Goal: Contribute content: Contribute content

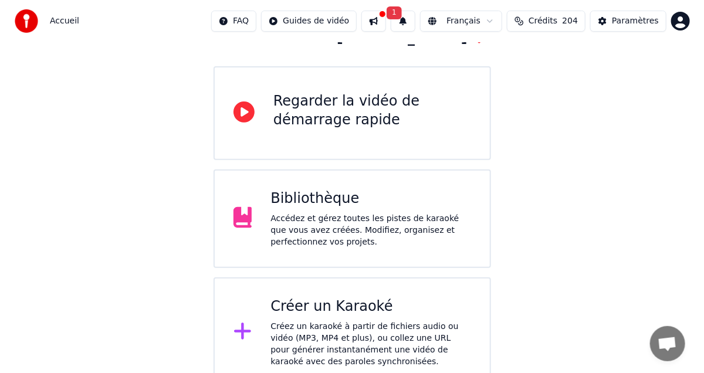
scroll to position [98, 0]
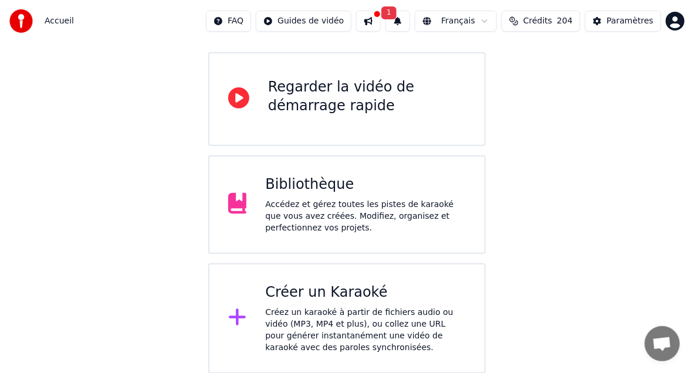
click at [273, 313] on div "Créez un karaoké à partir de fichiers audio ou vidéo (MP3, MP4 et plus), ou col…" at bounding box center [365, 330] width 201 height 47
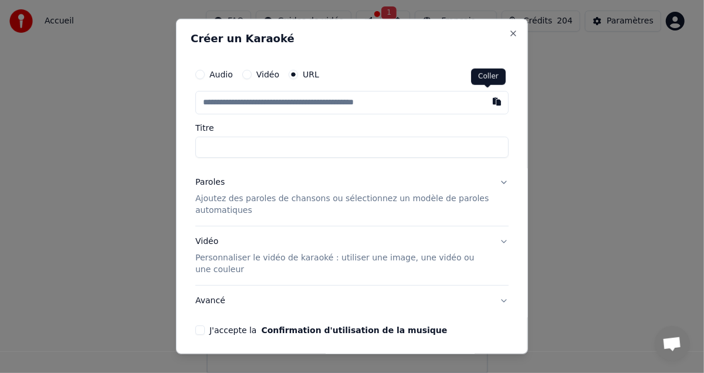
click at [487, 100] on button "button" at bounding box center [496, 101] width 23 height 21
type input "**********"
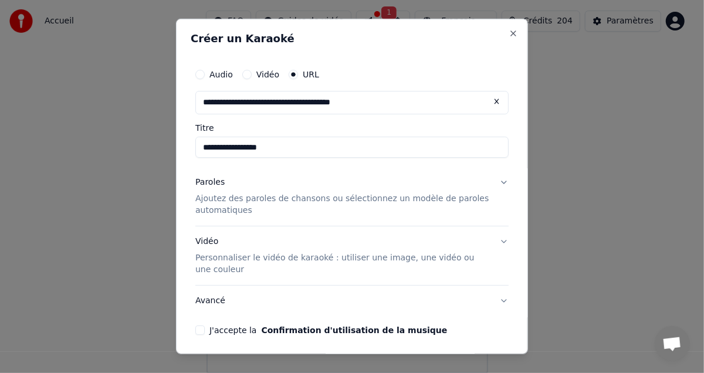
click at [200, 329] on button "J'accepte la Confirmation d'utilisation de la musique" at bounding box center [199, 330] width 9 height 9
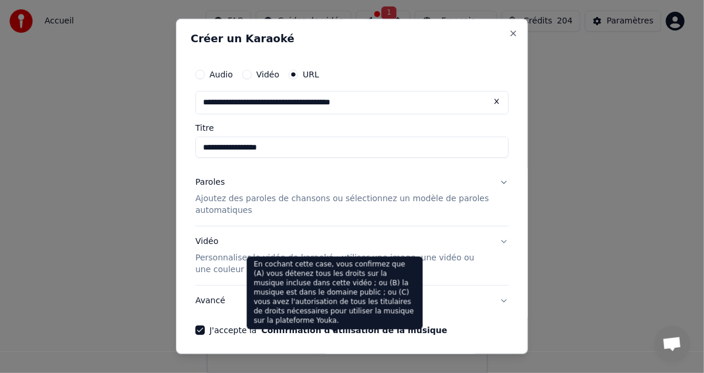
scroll to position [44, 0]
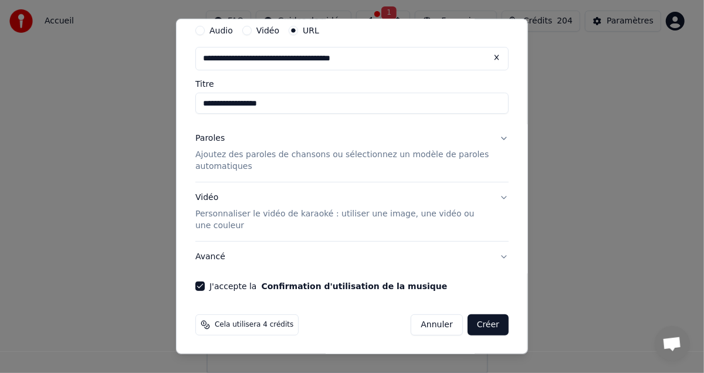
click at [469, 328] on button "Créer" at bounding box center [488, 324] width 41 height 21
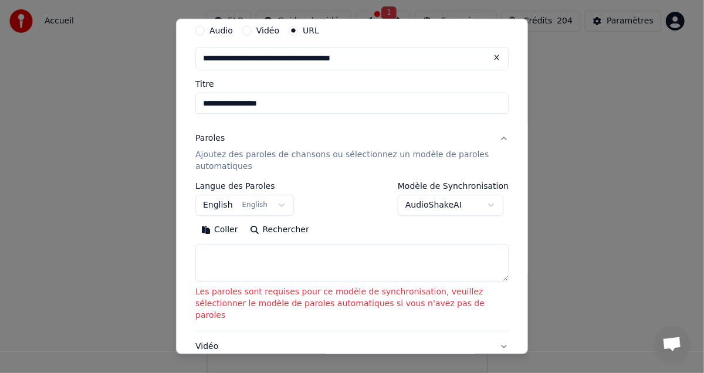
click at [270, 205] on body "**********" at bounding box center [347, 138] width 694 height 472
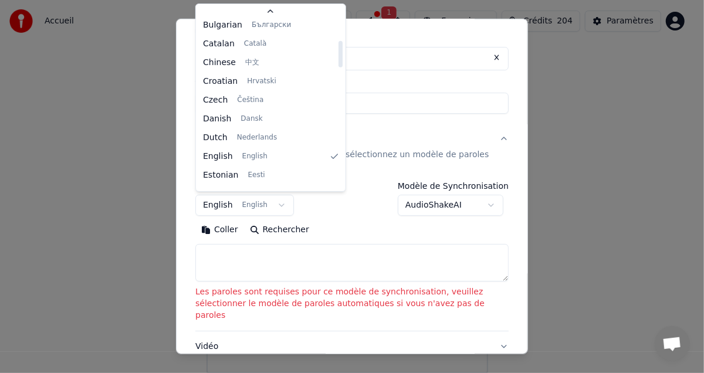
scroll to position [176, 0]
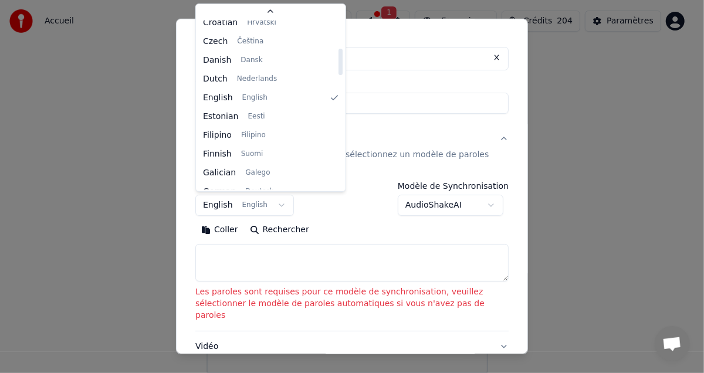
click at [337, 102] on div at bounding box center [340, 105] width 6 height 169
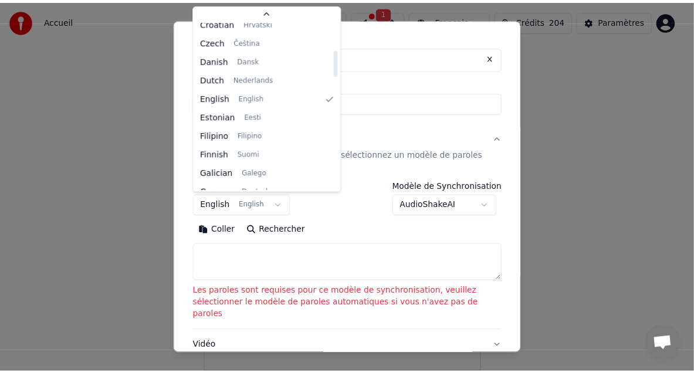
scroll to position [433, 0]
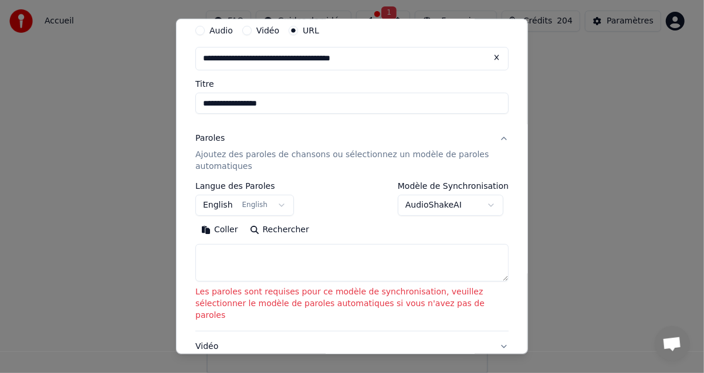
click at [356, 230] on body "**********" at bounding box center [347, 138] width 694 height 472
click at [429, 158] on p "Ajoutez des paroles de chansons ou sélectionnez un modèle de paroles automatiqu…" at bounding box center [342, 160] width 294 height 23
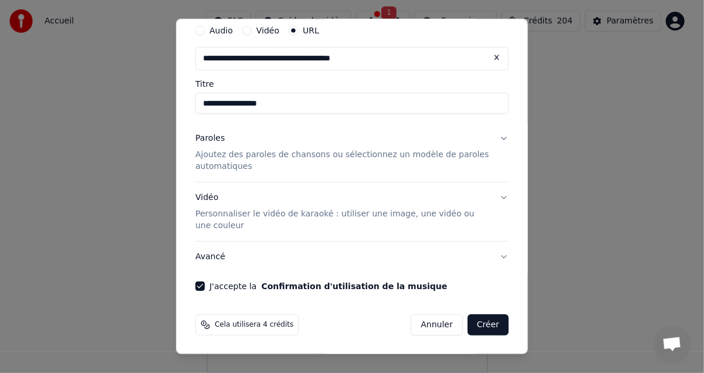
click at [418, 324] on button "Annuler" at bounding box center [437, 324] width 52 height 21
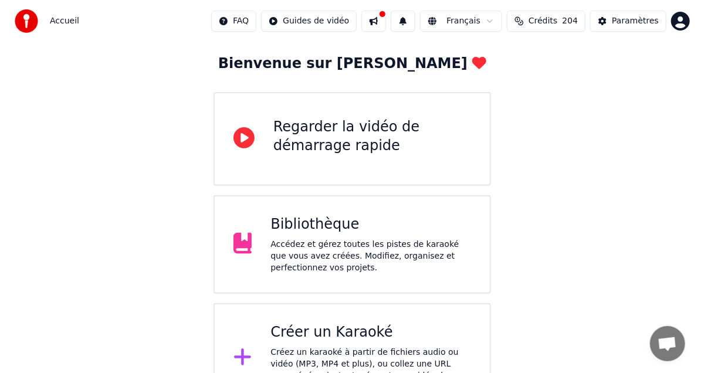
scroll to position [98, 0]
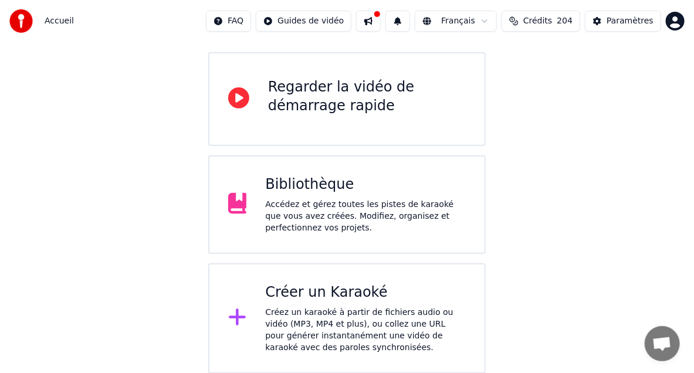
click at [233, 316] on icon at bounding box center [237, 317] width 19 height 21
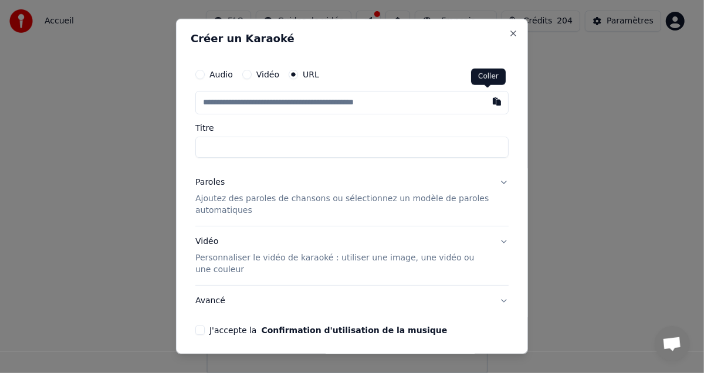
click at [489, 106] on button "button" at bounding box center [496, 101] width 23 height 21
type input "**********"
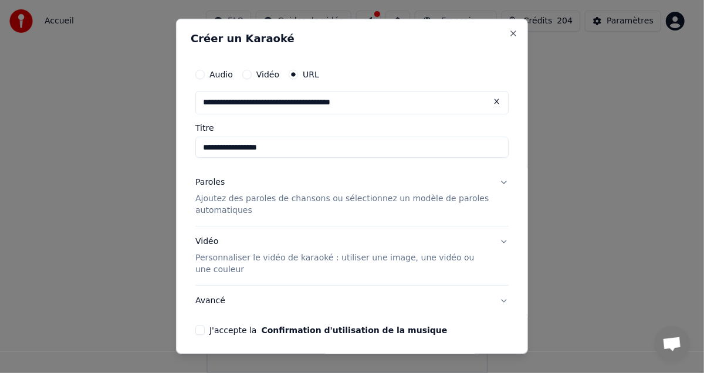
scroll to position [44, 0]
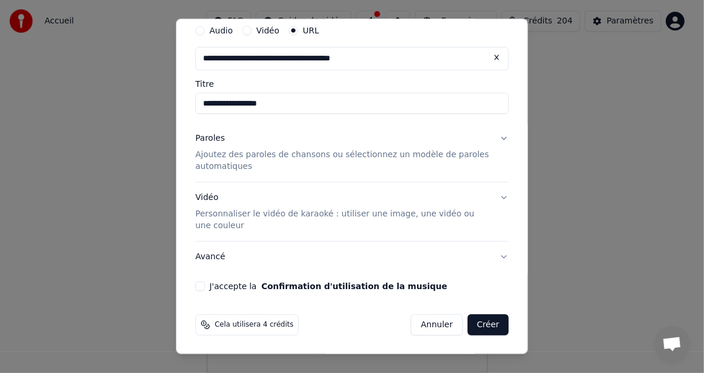
click at [197, 287] on button "J'accepte la Confirmation d'utilisation de la musique" at bounding box center [199, 286] width 9 height 9
click at [477, 324] on button "Créer" at bounding box center [488, 324] width 41 height 21
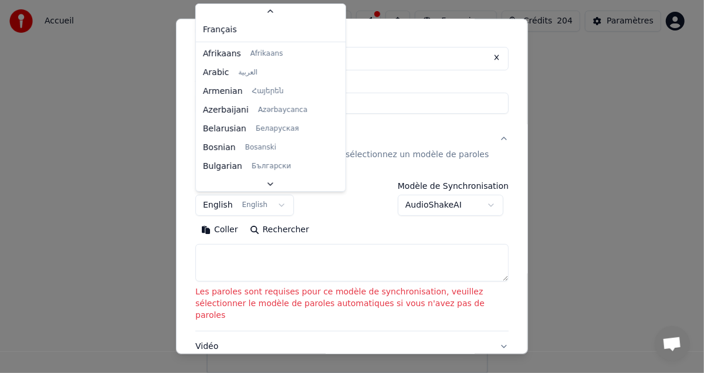
click at [277, 206] on body "**********" at bounding box center [347, 138] width 694 height 472
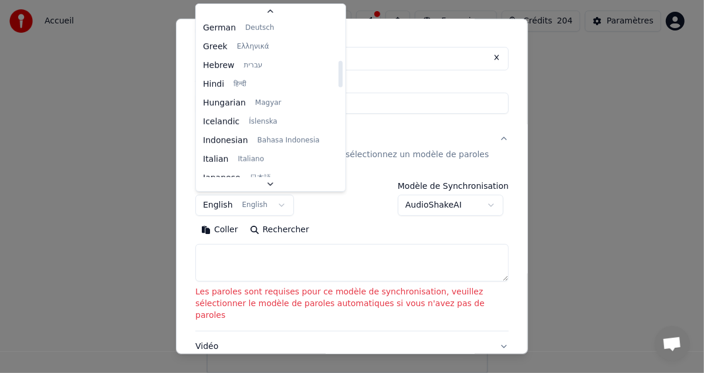
scroll to position [387, 0]
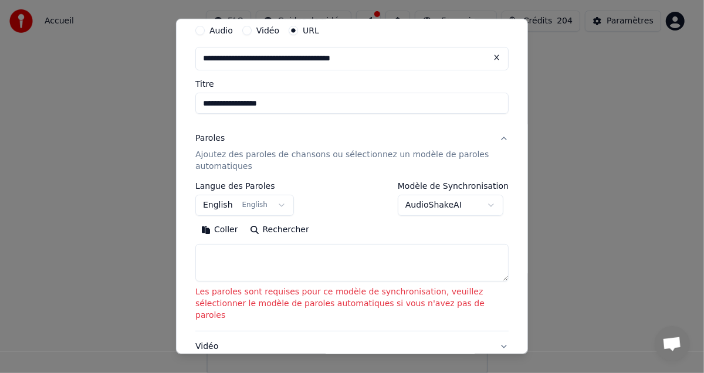
click at [452, 235] on body "**********" at bounding box center [347, 138] width 694 height 472
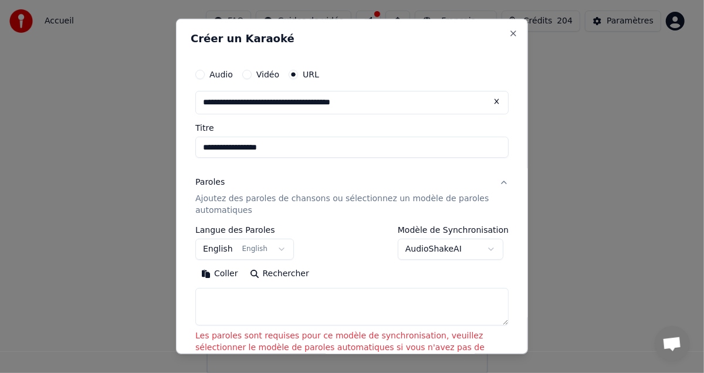
scroll to position [58, 0]
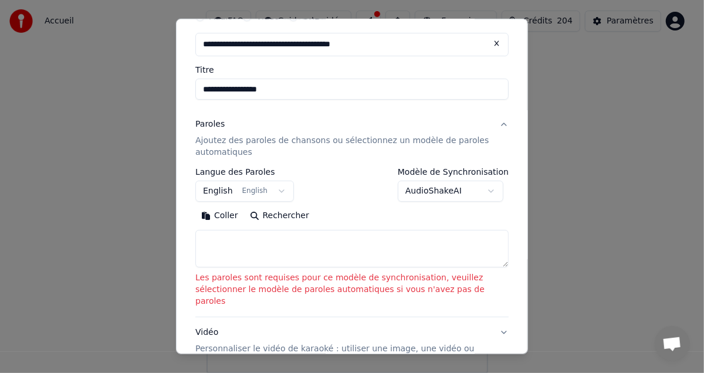
click at [489, 191] on body "**********" at bounding box center [347, 138] width 694 height 472
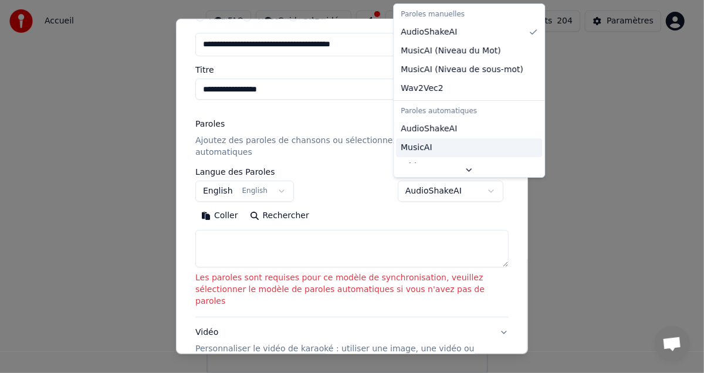
scroll to position [18, 0]
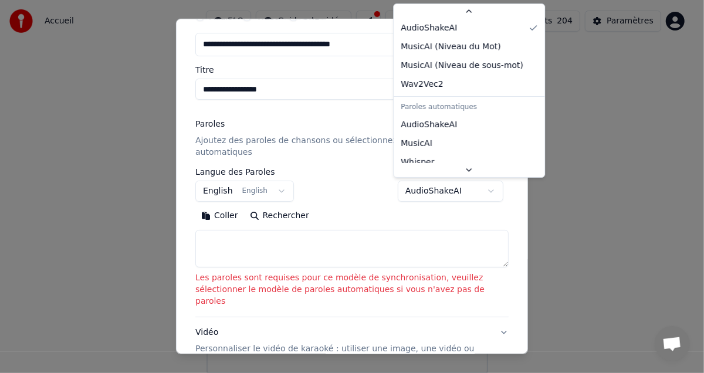
select select "**********"
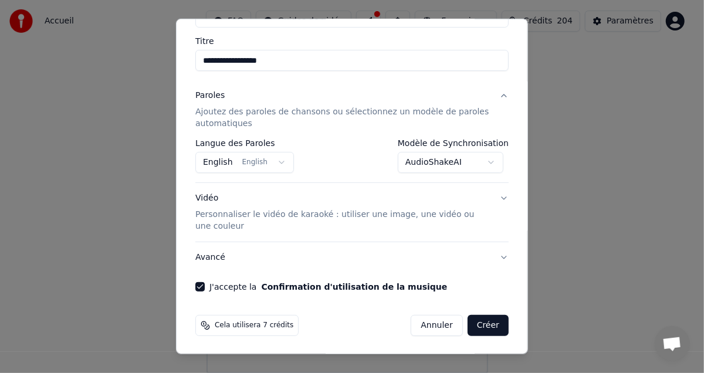
scroll to position [87, 0]
click at [472, 326] on button "Créer" at bounding box center [488, 324] width 41 height 21
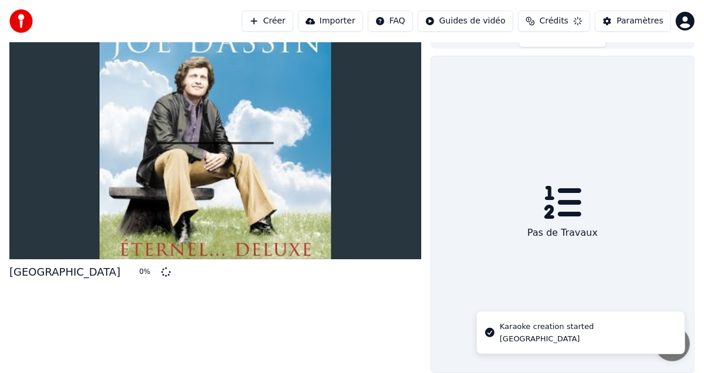
scroll to position [14, 0]
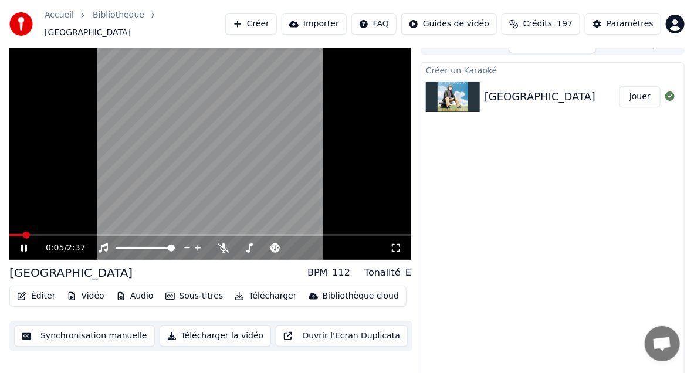
click at [64, 145] on video at bounding box center [210, 147] width 402 height 226
click at [46, 292] on button "Éditer" at bounding box center [36, 296] width 48 height 16
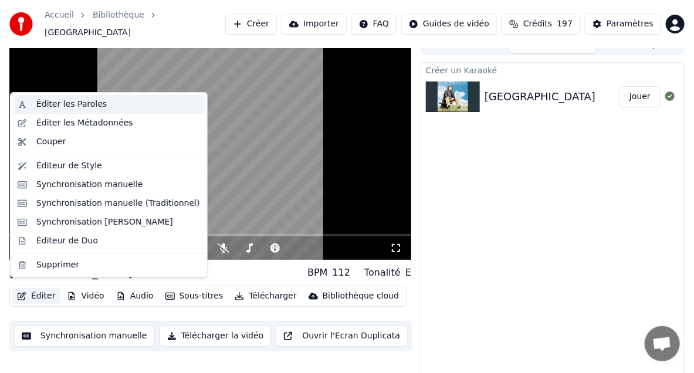
click at [50, 106] on div "Éditer les Paroles" at bounding box center [71, 105] width 70 height 12
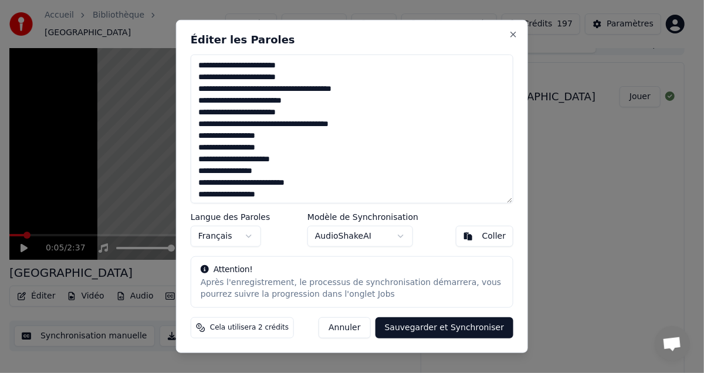
click at [199, 63] on textarea at bounding box center [352, 129] width 323 height 149
drag, startPoint x: 199, startPoint y: 63, endPoint x: 362, endPoint y: 89, distance: 165.1
click at [362, 89] on textarea at bounding box center [352, 129] width 323 height 149
click at [487, 235] on div "Coller" at bounding box center [494, 237] width 24 height 12
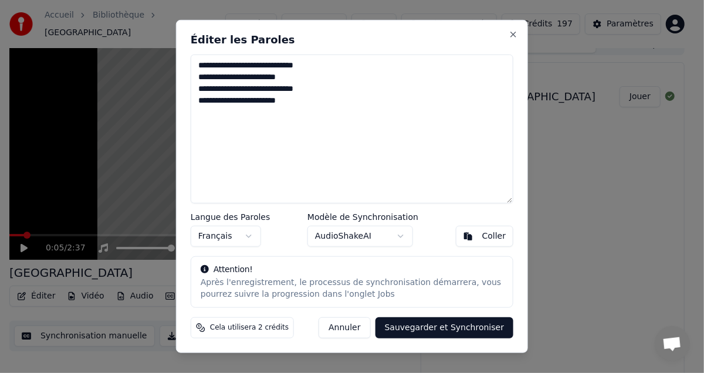
click at [317, 89] on textarea "**********" at bounding box center [352, 129] width 323 height 149
click at [440, 91] on textarea "**********" at bounding box center [352, 129] width 323 height 149
click at [477, 237] on button "Coller" at bounding box center [485, 236] width 58 height 21
click at [491, 239] on div "Coller" at bounding box center [494, 237] width 24 height 12
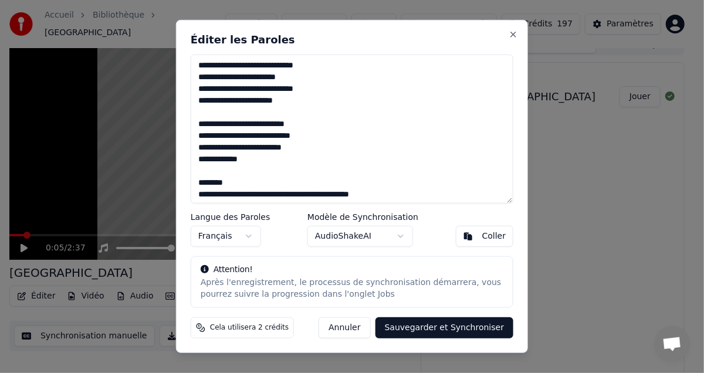
click at [317, 90] on textarea at bounding box center [352, 129] width 323 height 149
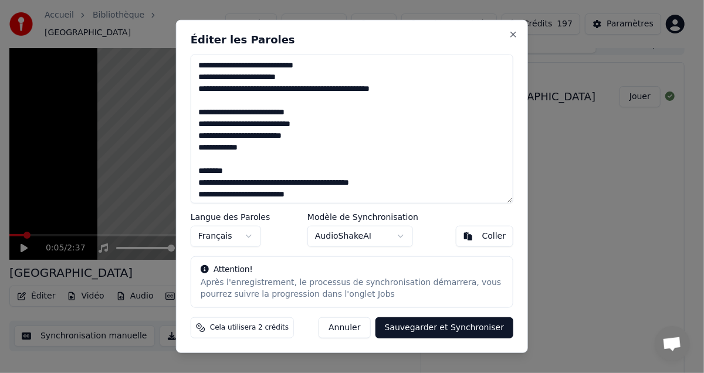
click at [297, 137] on textarea at bounding box center [352, 129] width 323 height 149
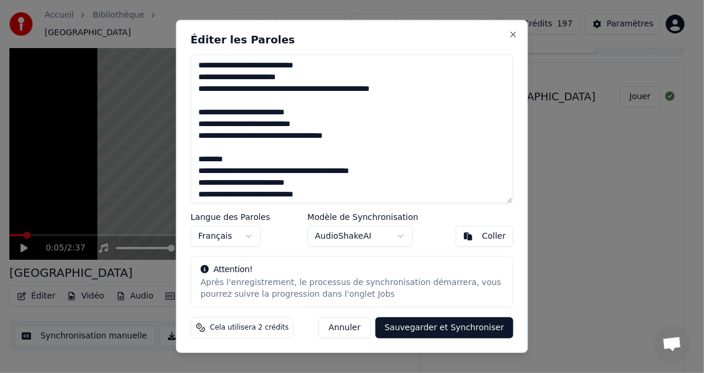
drag, startPoint x: 232, startPoint y: 159, endPoint x: 195, endPoint y: 158, distance: 36.4
click at [195, 158] on textarea at bounding box center [352, 129] width 323 height 149
click at [206, 172] on textarea at bounding box center [352, 129] width 323 height 149
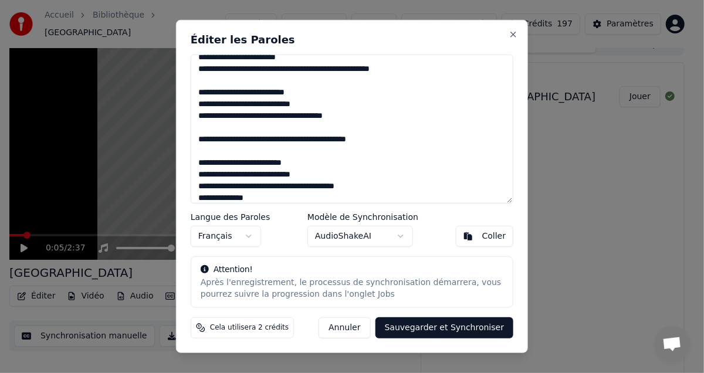
scroll to position [79, 0]
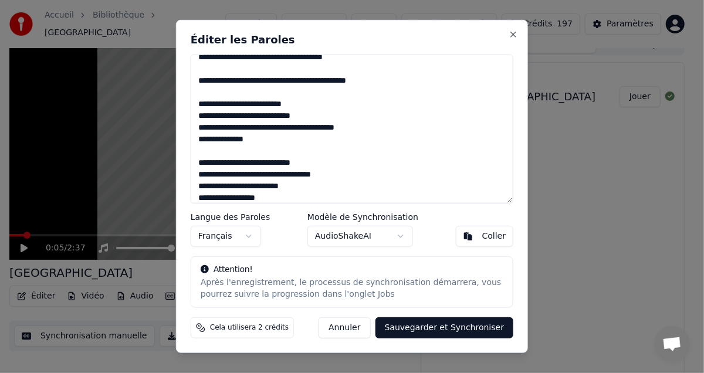
drag, startPoint x: 197, startPoint y: 80, endPoint x: 378, endPoint y: 79, distance: 180.7
click at [378, 79] on textarea at bounding box center [352, 129] width 323 height 149
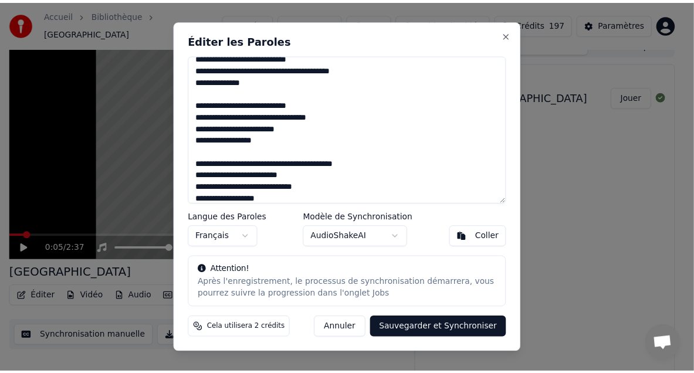
scroll to position [137, 0]
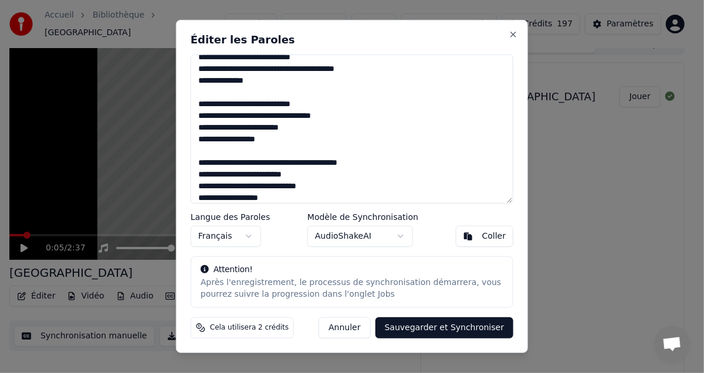
click at [424, 330] on button "Sauvegarder et Synchroniser" at bounding box center [444, 327] width 138 height 21
type textarea "**********"
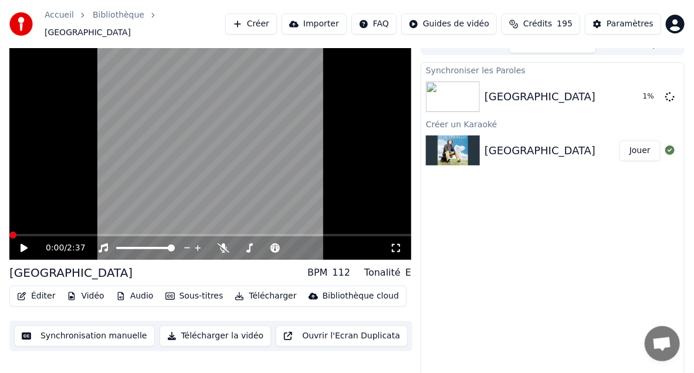
click at [9, 232] on span at bounding box center [12, 235] width 7 height 7
click at [9, 227] on div "0:00 / 2:37 Les Champs-Elysées BPM 112 Tonalité E Éditer Vidéo Audio Sous-titre…" at bounding box center [347, 206] width 694 height 345
click at [482, 255] on div "Synchroniser les Paroles Les Champs-Elysées Jouer Créer un Karaoké Les Champs-E…" at bounding box center [553, 220] width 264 height 317
click at [291, 178] on video at bounding box center [210, 147] width 402 height 226
